Goal: Task Accomplishment & Management: Manage account settings

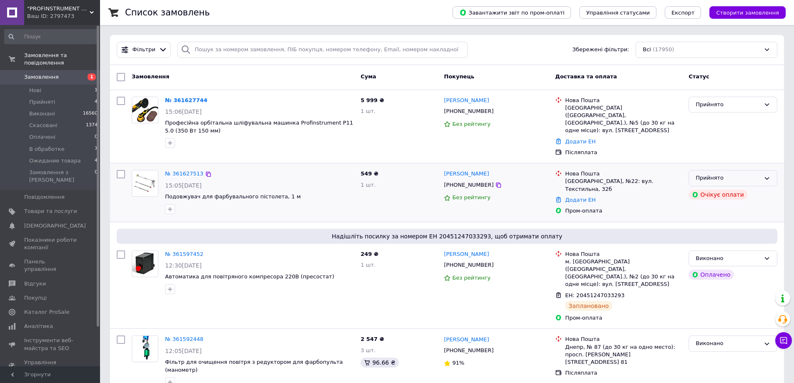
click at [768, 175] on icon at bounding box center [767, 178] width 7 height 7
click at [717, 188] on li "Виконано" at bounding box center [733, 195] width 88 height 15
click at [722, 103] on div "Прийнято" at bounding box center [728, 105] width 65 height 9
click at [710, 121] on li "Виконано" at bounding box center [733, 121] width 88 height 15
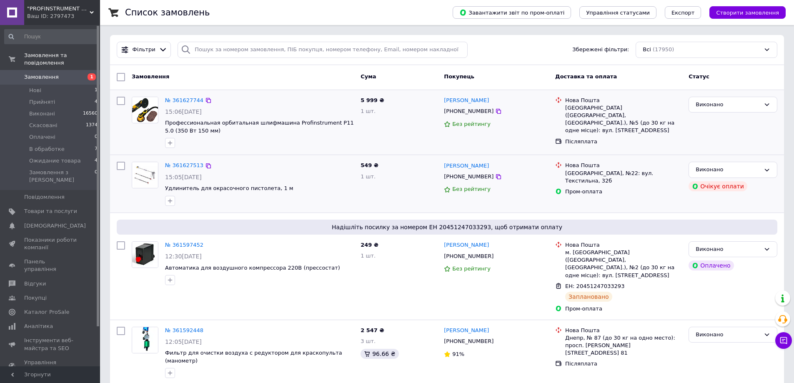
click at [35, 73] on span "Замовлення" at bounding box center [41, 77] width 35 height 8
click at [37, 73] on span "Замовлення" at bounding box center [41, 77] width 35 height 8
click at [29, 73] on span "Замовлення" at bounding box center [41, 77] width 35 height 8
click at [35, 73] on span "Замовлення" at bounding box center [41, 77] width 35 height 8
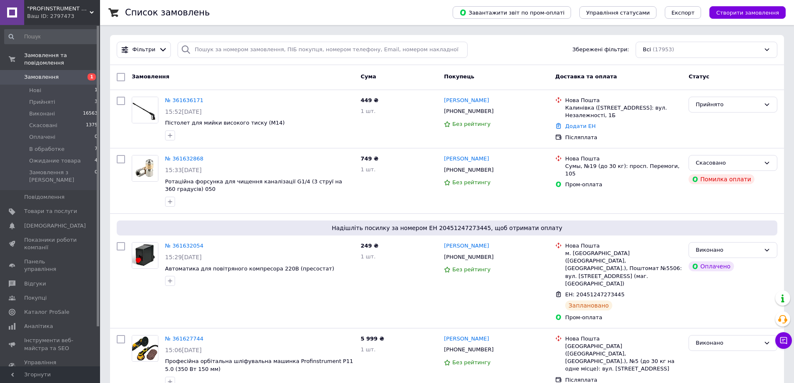
click at [35, 73] on span "Замовлення" at bounding box center [41, 77] width 35 height 8
click at [741, 101] on div "Прийнято" at bounding box center [728, 105] width 65 height 9
click at [717, 169] on li "В обработке" at bounding box center [733, 167] width 88 height 15
click at [760, 103] on div "В обработке" at bounding box center [728, 105] width 65 height 9
click at [714, 138] on li "Виконано" at bounding box center [733, 137] width 88 height 15
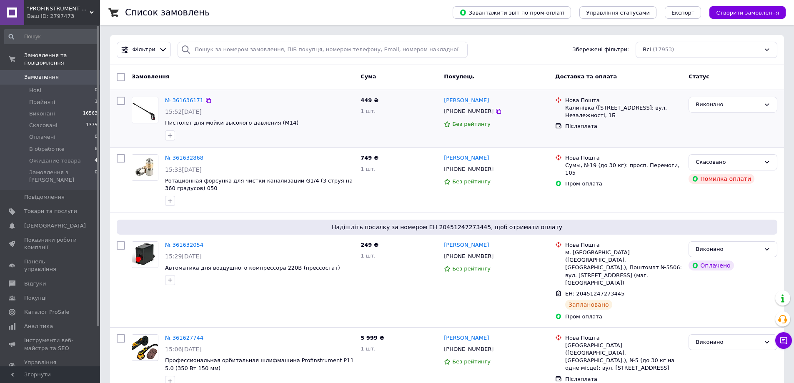
click at [41, 73] on span "Замовлення" at bounding box center [41, 77] width 35 height 8
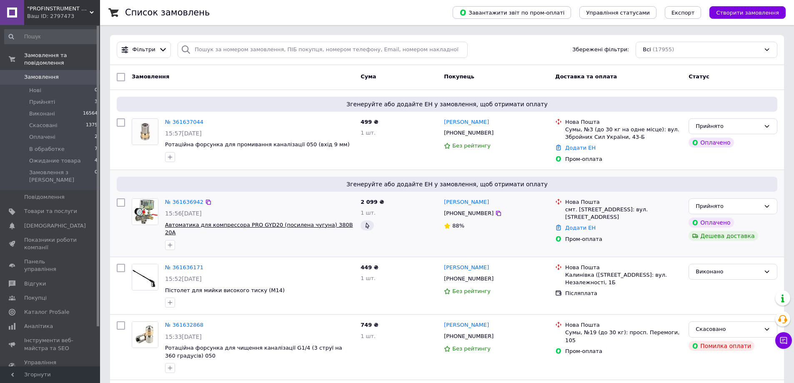
click at [193, 224] on span "Автоматика для компрессора PRO GYD20 (посилена чугуна) 380В 20А" at bounding box center [259, 229] width 188 height 14
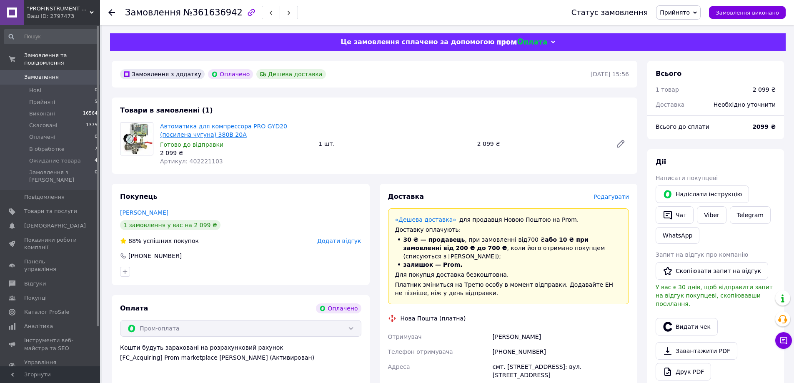
click at [193, 129] on link "Автоматика для компрессора PRO GYD20 (посилена чугуна) 380В 20А" at bounding box center [223, 130] width 127 height 15
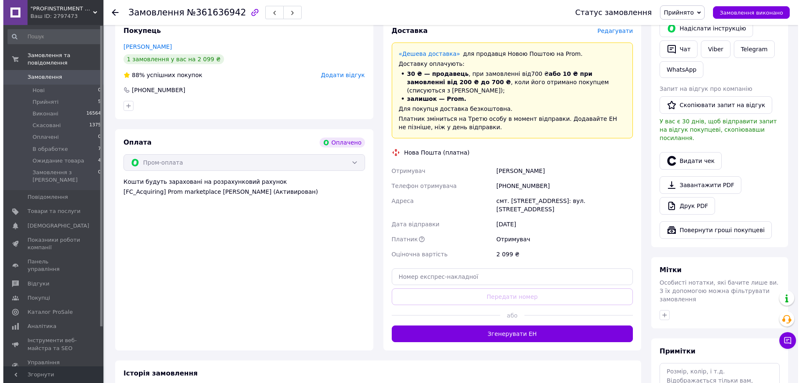
scroll to position [167, 0]
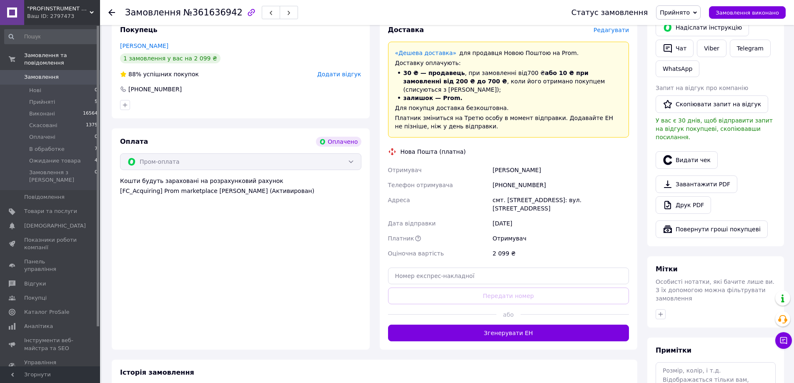
click at [617, 30] on span "Редагувати" at bounding box center [611, 30] width 35 height 7
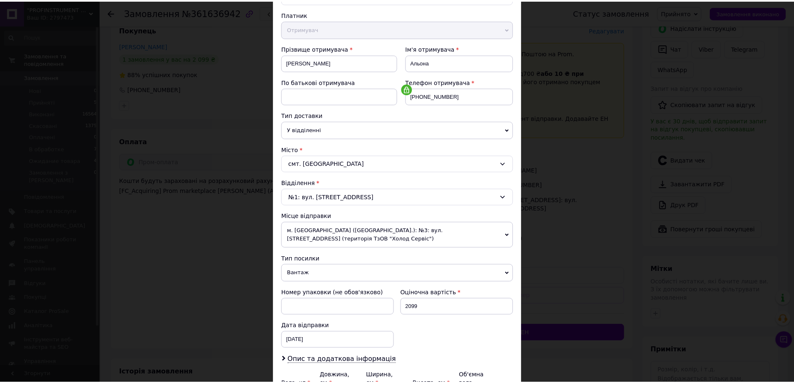
scroll to position [179, 0]
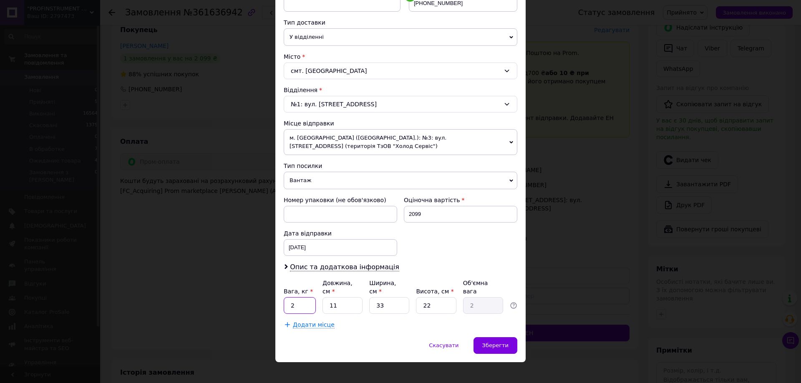
click at [297, 298] on input "2" at bounding box center [300, 305] width 32 height 17
type input "2"
click at [340, 301] on input "11" at bounding box center [342, 305] width 40 height 17
type input "1"
type input "0.18"
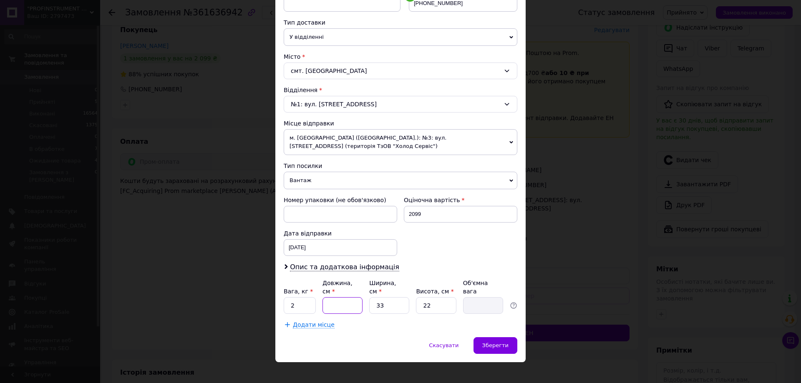
type input "3"
type input "0.54"
type input "30"
type input "5.45"
type input "30"
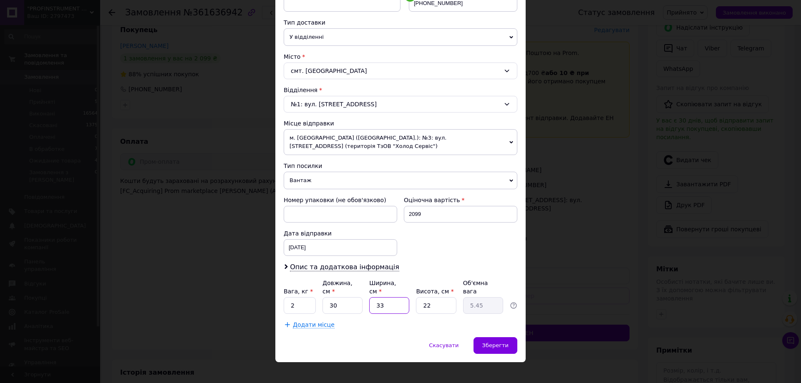
click at [395, 297] on input "33" at bounding box center [389, 305] width 40 height 17
type input "3"
type input "0.5"
type input "30"
type input "4.95"
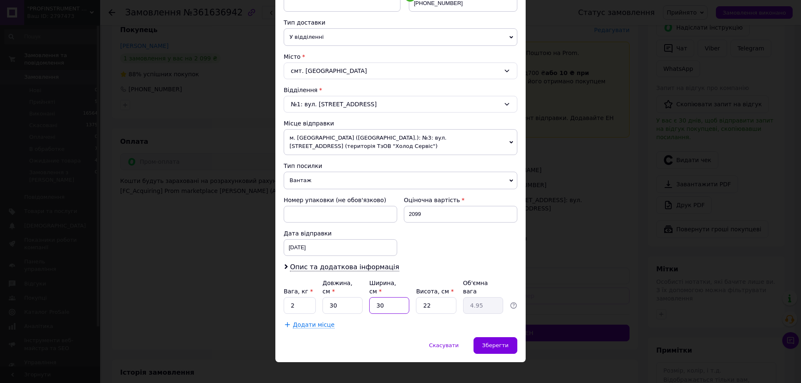
type input "30"
click at [437, 297] on input "22" at bounding box center [436, 305] width 40 height 17
type input "2"
type input "0.45"
type input "22"
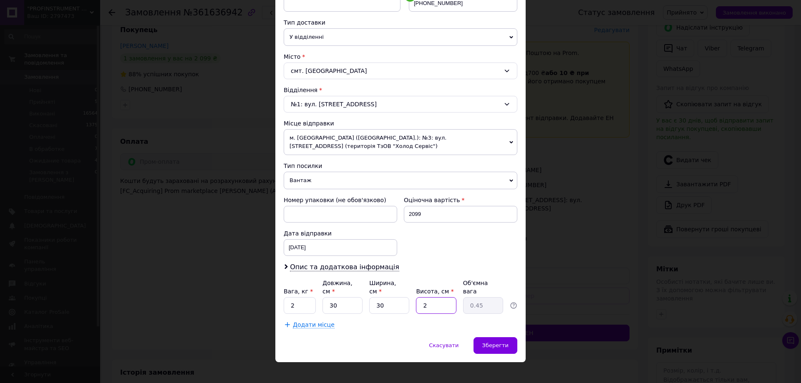
type input "4.95"
type input "225"
type input "50.63"
type input "22"
type input "4.95"
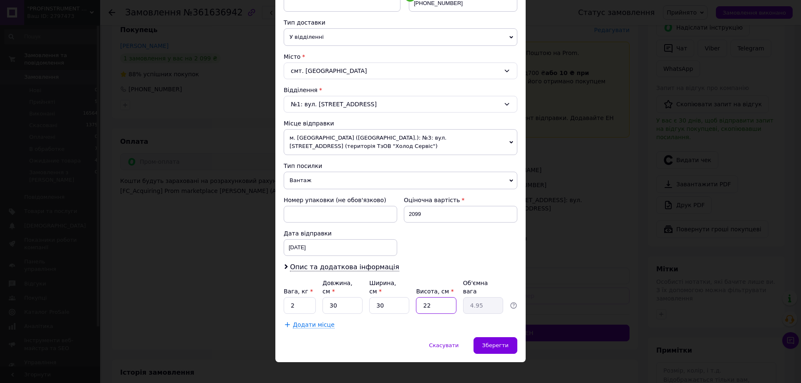
type input "2"
type input "0.45"
type input "25"
type input "5.63"
type input "25"
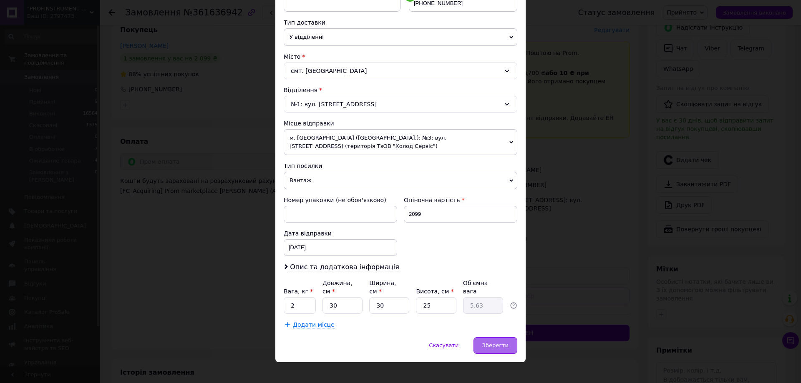
click at [501, 342] on span "Зберегти" at bounding box center [495, 345] width 26 height 6
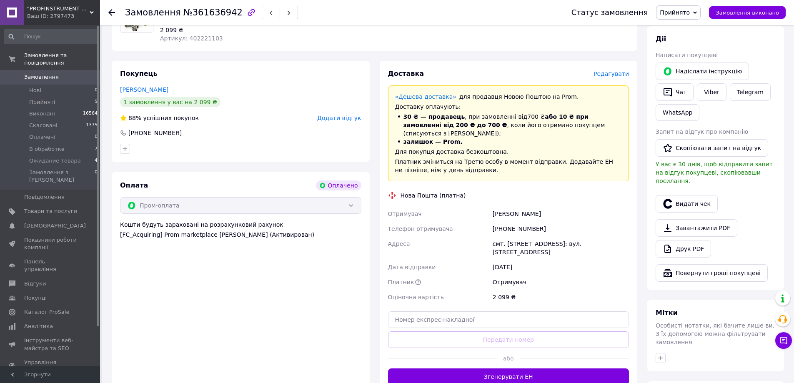
scroll to position [167, 0]
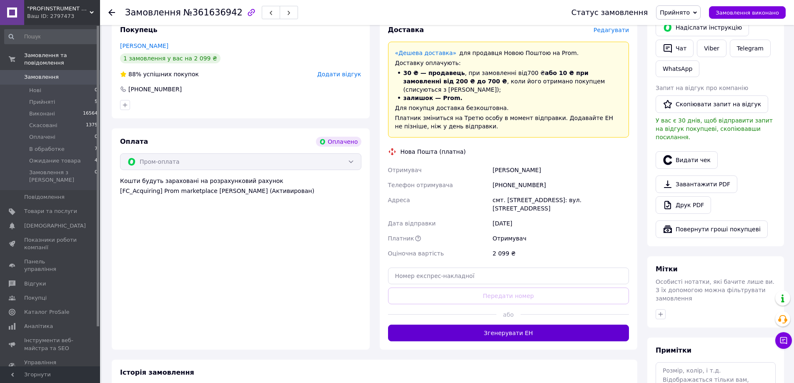
click at [514, 325] on button "Згенерувати ЕН" at bounding box center [508, 333] width 241 height 17
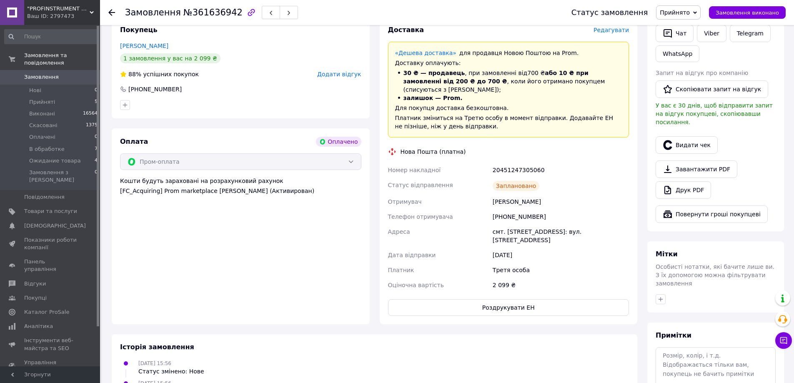
click at [517, 163] on div "20451247305060" at bounding box center [561, 170] width 140 height 15
copy div "20451247305060"
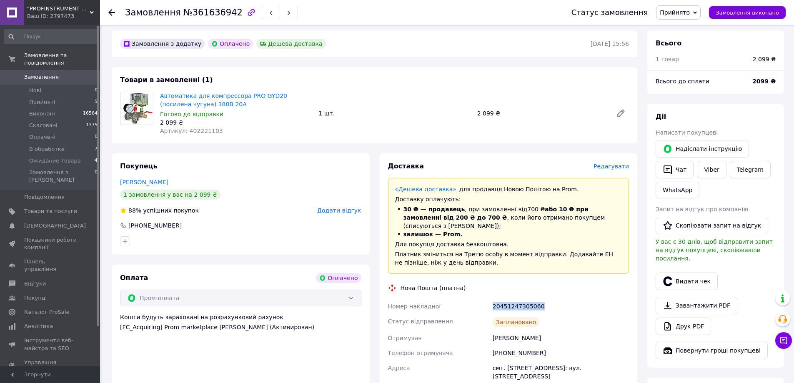
scroll to position [0, 0]
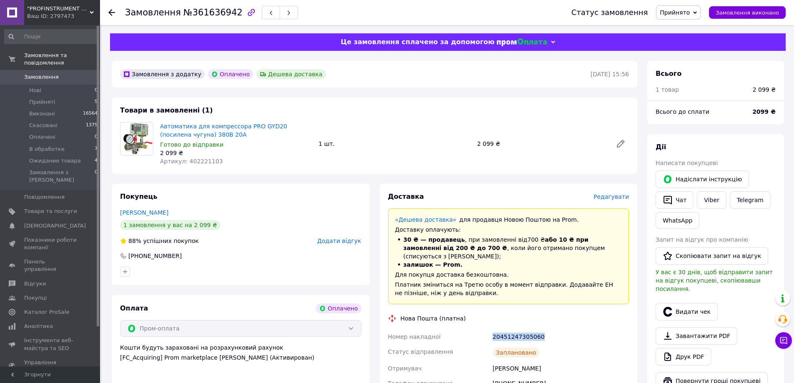
click at [701, 11] on div "Прийнято Виконано Скасовано Оплачено В обработке Ожидание товара" at bounding box center [678, 12] width 45 height 14
click at [688, 29] on li "Виконано" at bounding box center [687, 29] width 60 height 13
click at [48, 73] on span "Замовлення" at bounding box center [41, 77] width 35 height 8
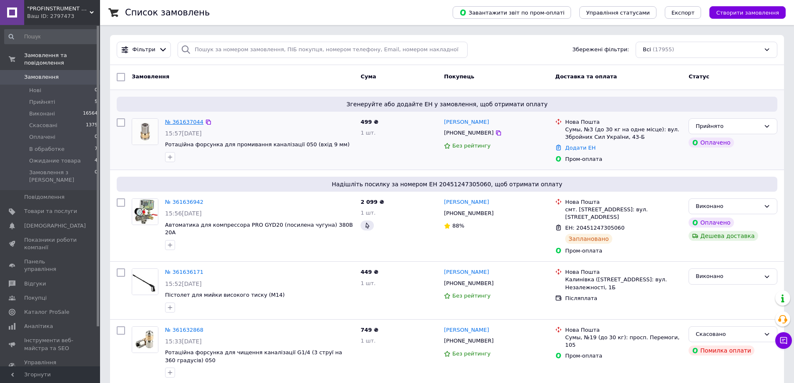
click at [183, 122] on link "№ 361637044" at bounding box center [184, 122] width 38 height 6
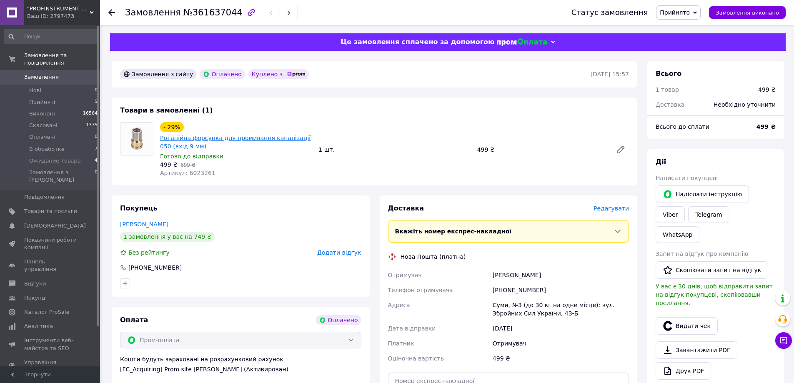
click at [179, 144] on link "Ротаційна форсунка для промивання каналізації 050 (вхід 9 мм)" at bounding box center [235, 142] width 151 height 15
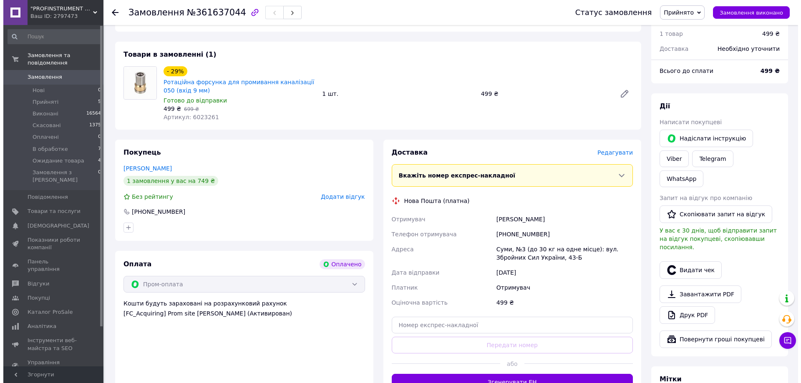
scroll to position [125, 0]
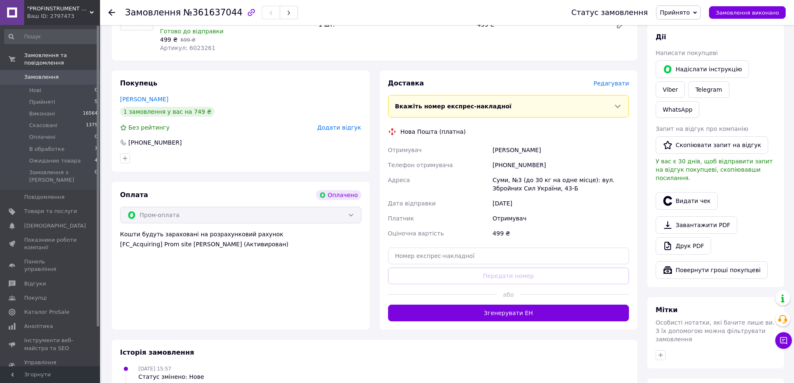
click at [617, 85] on span "Редагувати" at bounding box center [611, 83] width 35 height 7
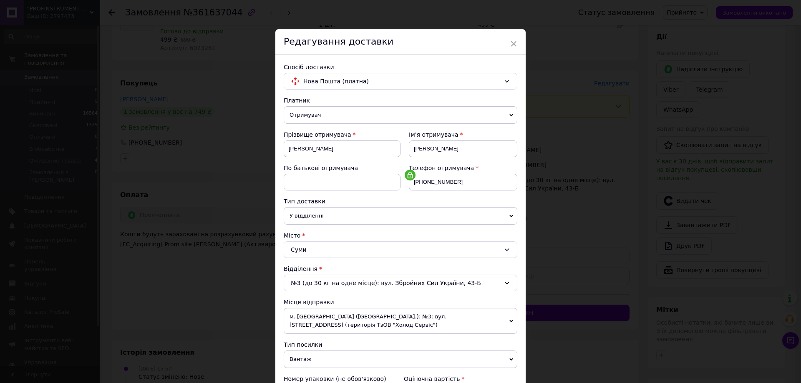
scroll to position [179, 0]
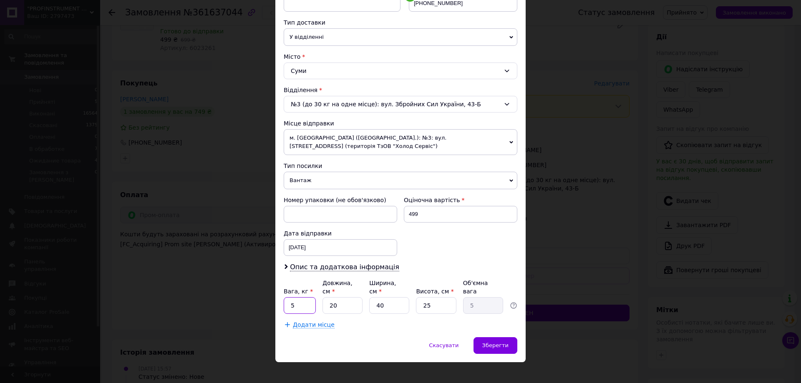
click at [296, 297] on input "5" at bounding box center [300, 305] width 32 height 17
click at [290, 299] on input "05" at bounding box center [300, 305] width 32 height 17
click at [291, 297] on input "05" at bounding box center [300, 305] width 32 height 17
type input "0.5"
click at [339, 300] on input "20" at bounding box center [342, 305] width 40 height 17
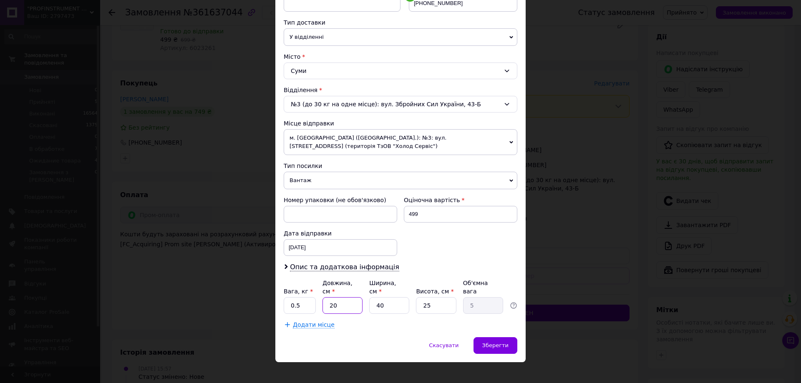
type input "2"
type input "0.5"
type input "5"
type input "1.25"
type input "1"
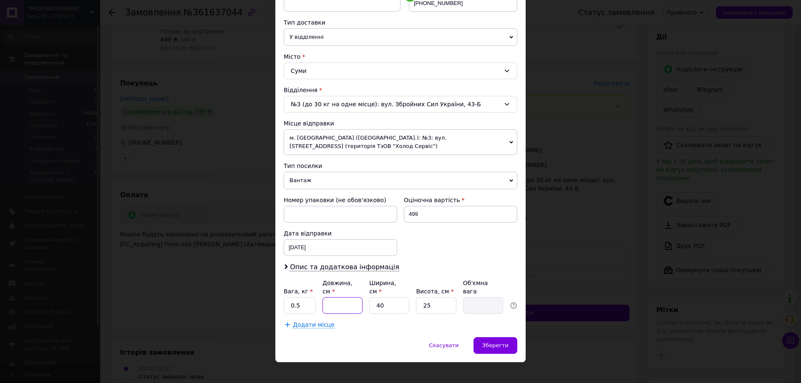
type input "0.25"
type input "10"
type input "2.5"
type input "10"
click at [386, 302] on input "40" at bounding box center [389, 305] width 40 height 17
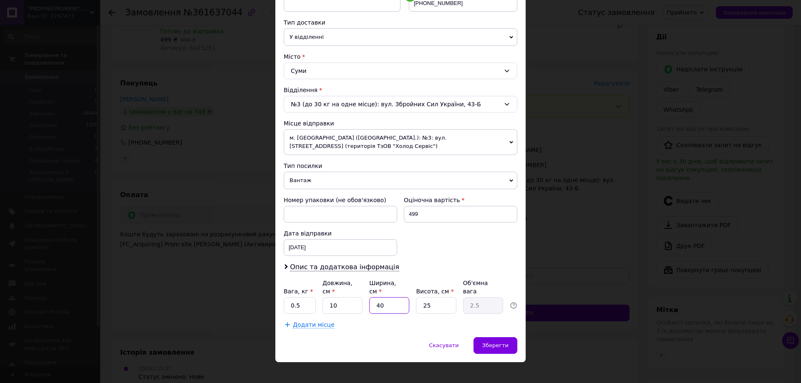
type input "4"
type input "0.25"
type input "5"
type input "0.31"
type input "5"
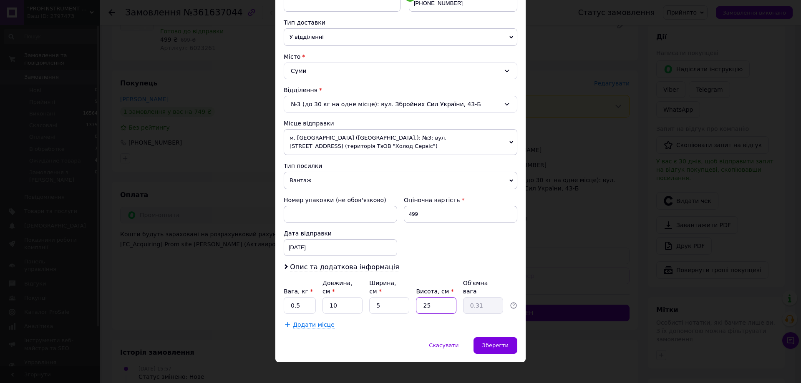
click at [431, 297] on input "25" at bounding box center [436, 305] width 40 height 17
type input "2"
type input "0.1"
type input "5"
type input "0.1"
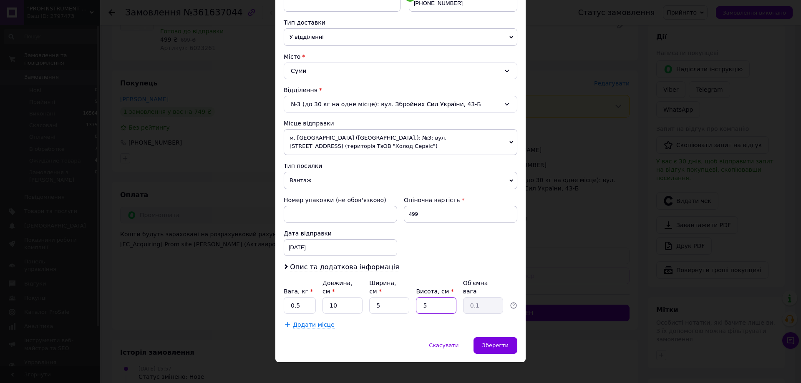
type input "5"
click at [547, 334] on div "× Редагування доставки Спосіб доставки Нова Пошта (платна) Платник Отримувач Ві…" at bounding box center [400, 191] width 801 height 383
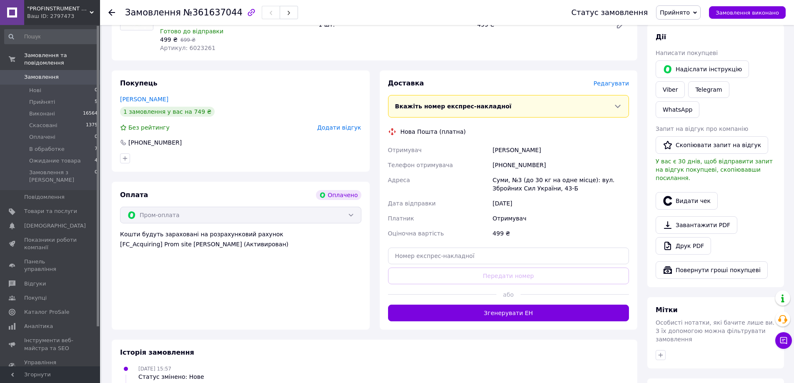
click at [615, 76] on div "Доставка [PERSON_NAME] Вкажіть номер експрес-накладної Обов'язково введіть номе…" at bounding box center [509, 199] width 258 height 259
click at [613, 82] on span "Редагувати" at bounding box center [611, 83] width 35 height 7
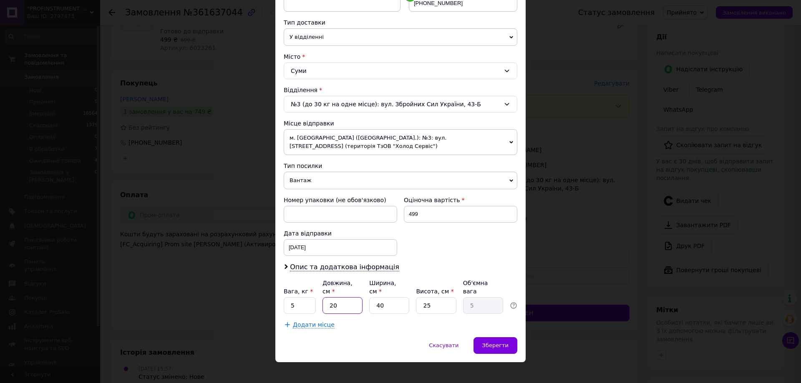
click at [347, 297] on input "20" at bounding box center [342, 305] width 40 height 17
type input "2"
type input "0.5"
type input "5"
type input "1.25"
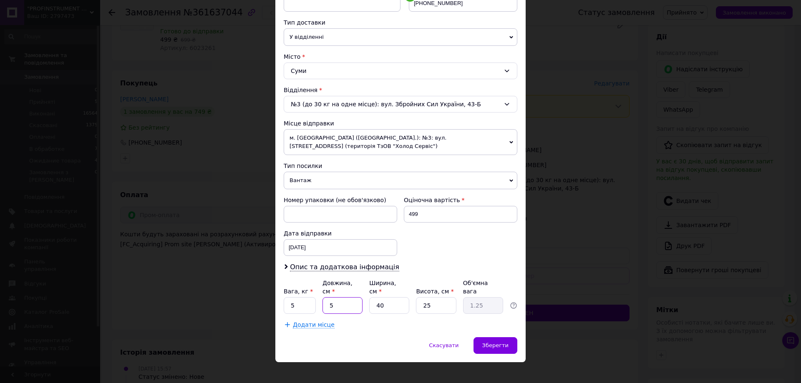
type input "5"
click at [393, 297] on input "40" at bounding box center [389, 305] width 40 height 17
type input "4"
type input "0.13"
type input "5"
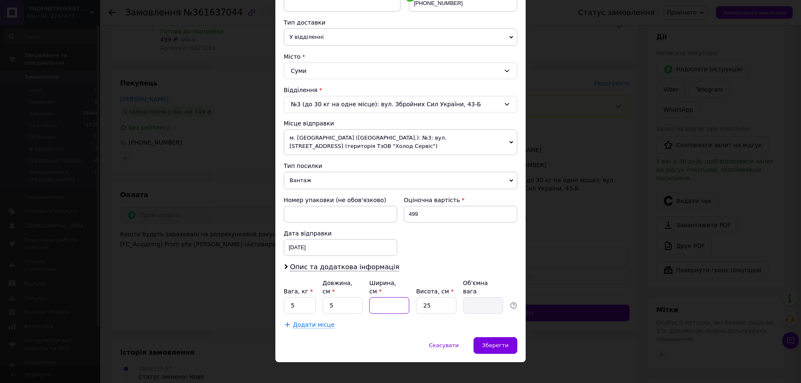
type input "0.16"
type input "5"
click at [431, 297] on input "25" at bounding box center [436, 305] width 40 height 17
type input "2"
type input "0.1"
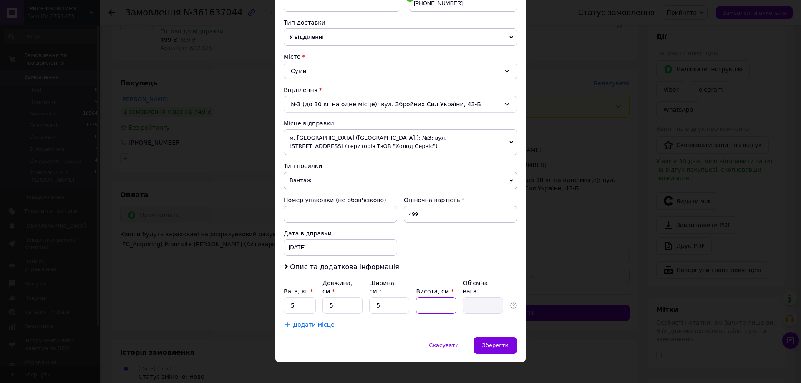
type input "5"
type input "0.1"
type input "5"
click at [384, 327] on div "Спосіб доставки Нова Пошта (платна) Платник Отримувач Відправник Прізвище отрим…" at bounding box center [400, 107] width 250 height 462
click at [497, 342] on span "Зберегти" at bounding box center [495, 345] width 26 height 6
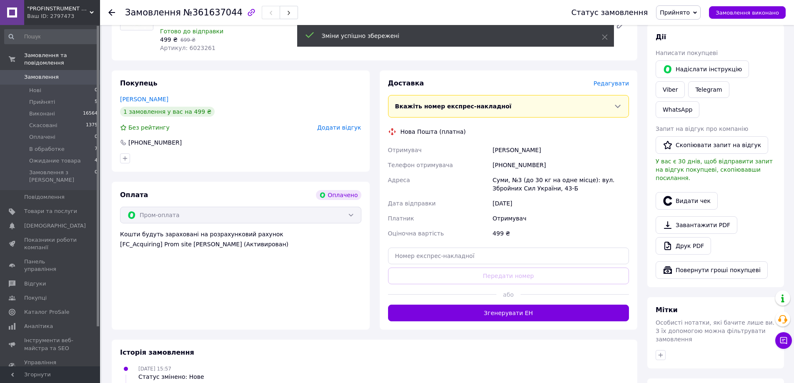
click at [614, 84] on span "Редагувати" at bounding box center [611, 83] width 35 height 7
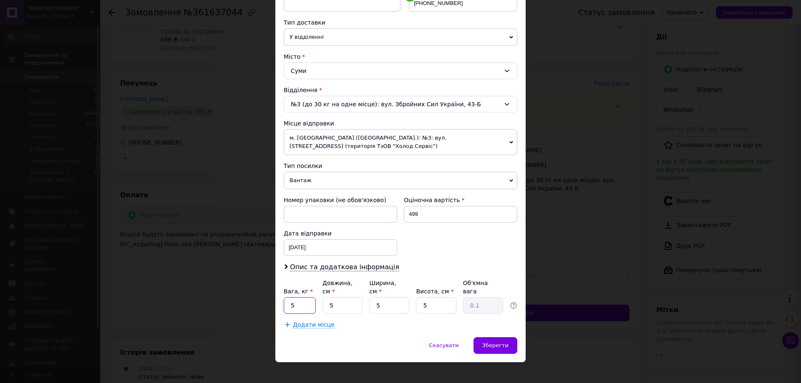
click at [286, 297] on input "5" at bounding box center [300, 305] width 32 height 17
type input "0.5"
click at [501, 342] on span "Зберегти" at bounding box center [495, 345] width 26 height 6
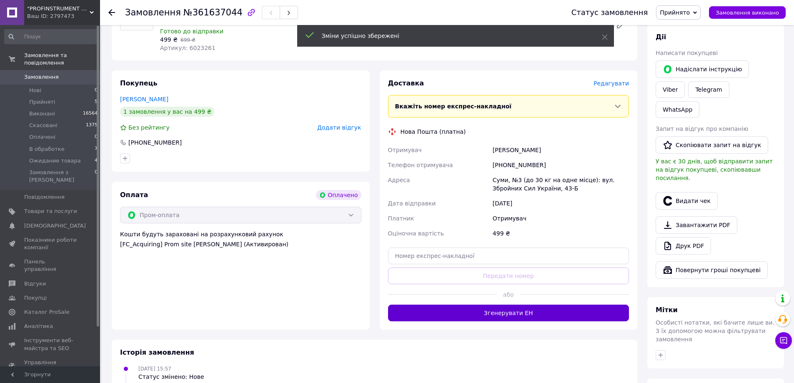
click at [534, 314] on button "Згенерувати ЕН" at bounding box center [508, 313] width 241 height 17
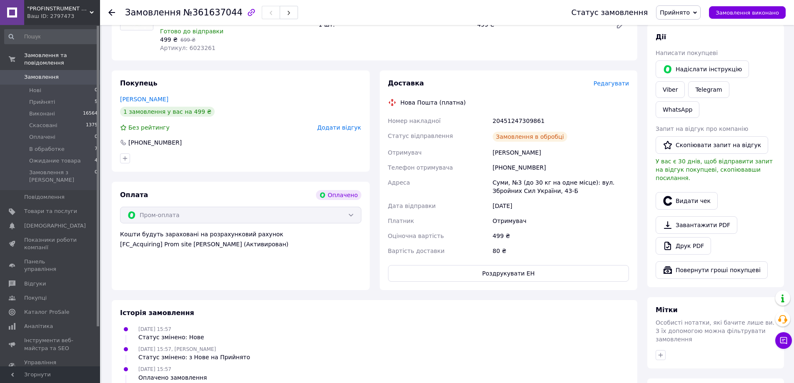
click at [516, 120] on div "20451247309861" at bounding box center [561, 120] width 140 height 15
copy div "20451247309861"
click at [42, 73] on span "Замовлення" at bounding box center [41, 77] width 35 height 8
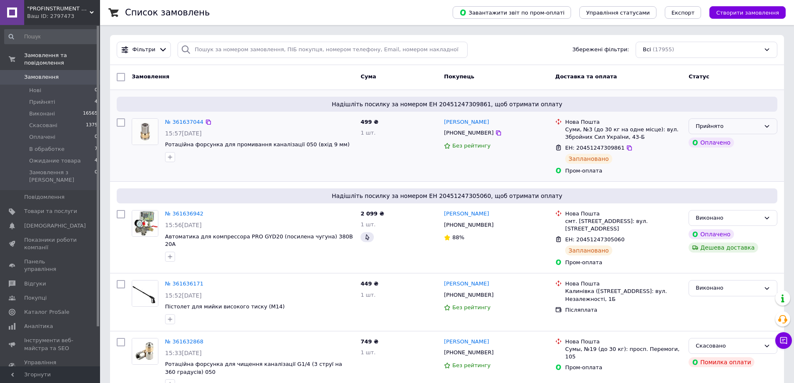
click at [771, 123] on div "Прийнято" at bounding box center [733, 126] width 89 height 16
click at [713, 145] on li "Виконано" at bounding box center [733, 143] width 88 height 15
